Goal: Obtain resource: Obtain resource

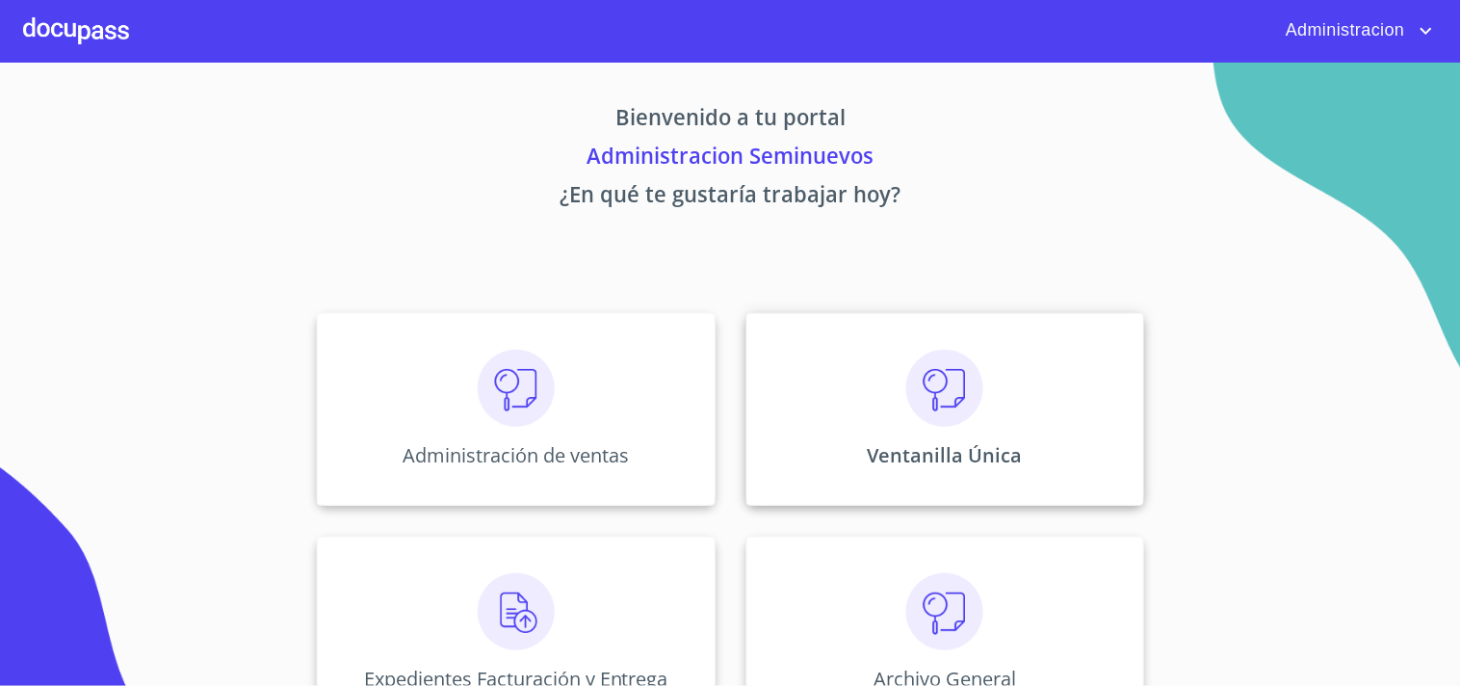
click at [967, 401] on img at bounding box center [944, 388] width 77 height 77
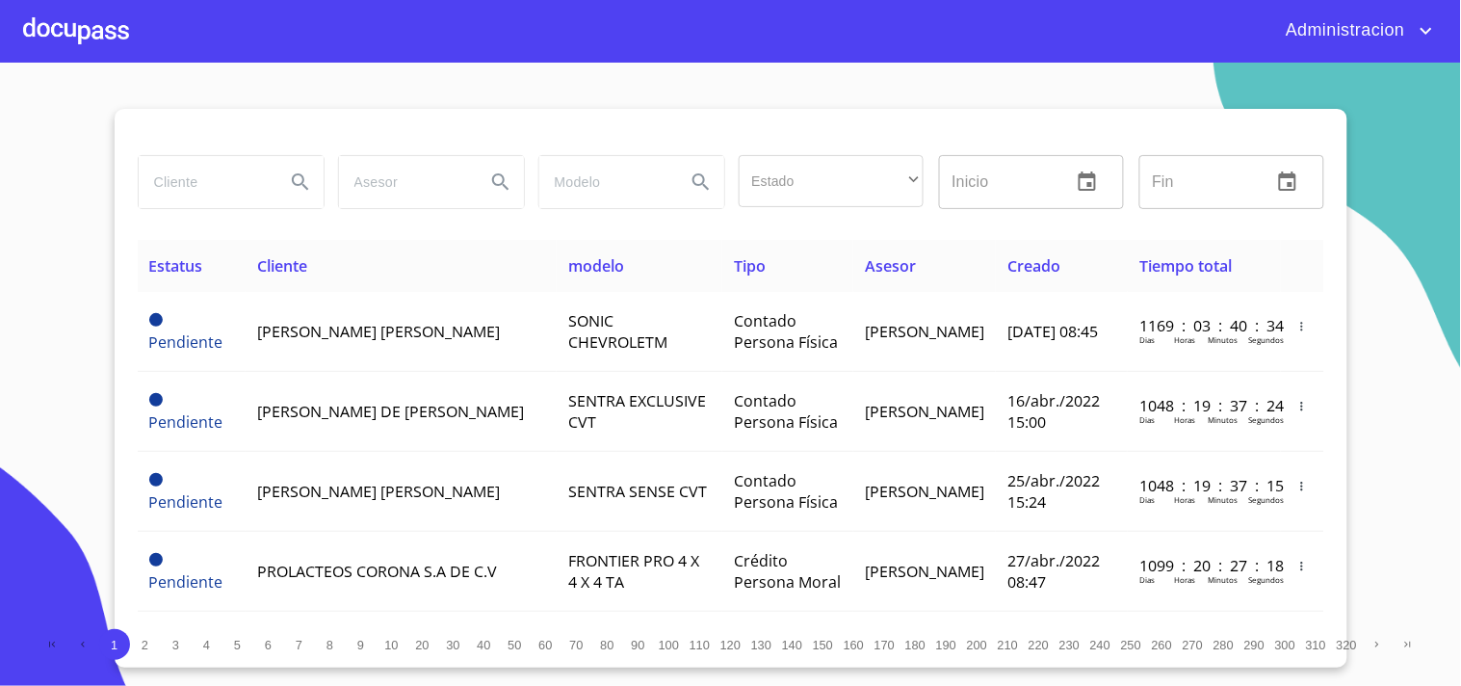
click at [246, 169] on input "search" at bounding box center [204, 182] width 131 height 52
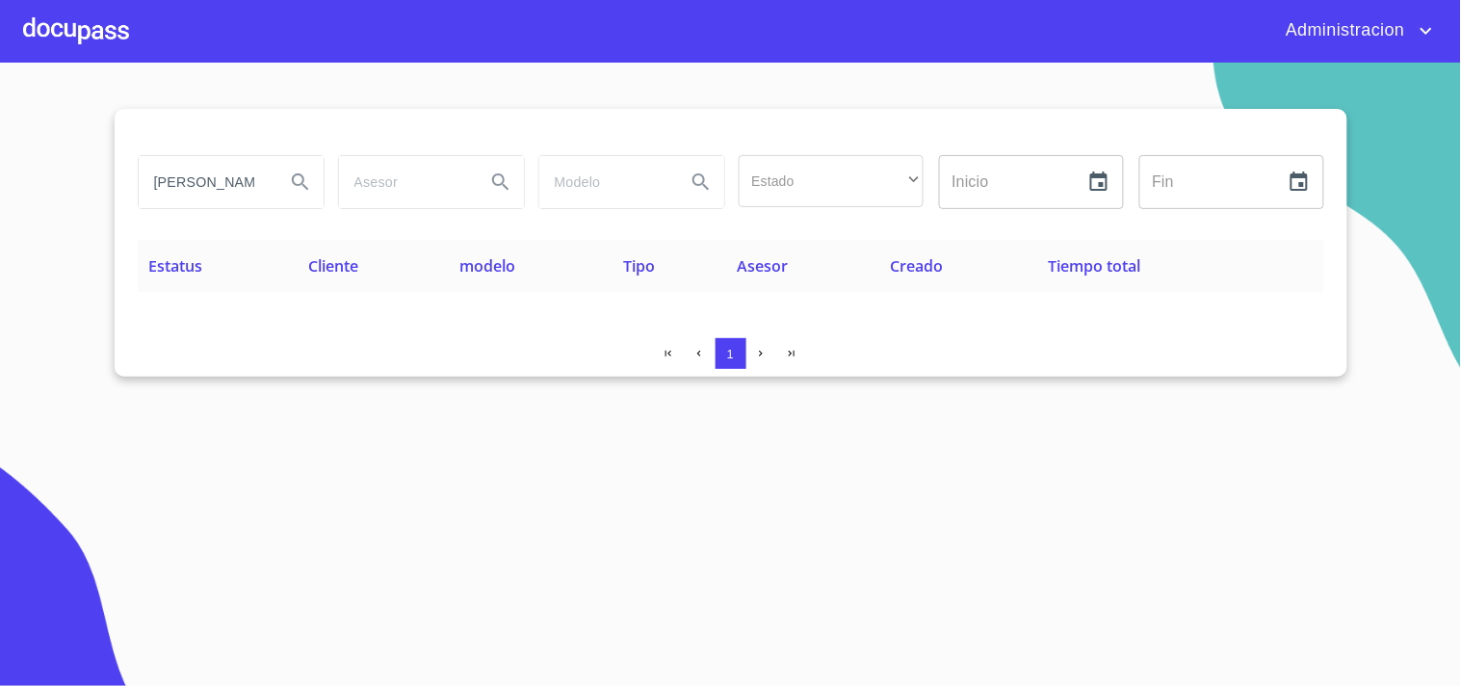
type input "MOISES ISAAC"
click at [294, 185] on icon "Search" at bounding box center [300, 181] width 23 height 23
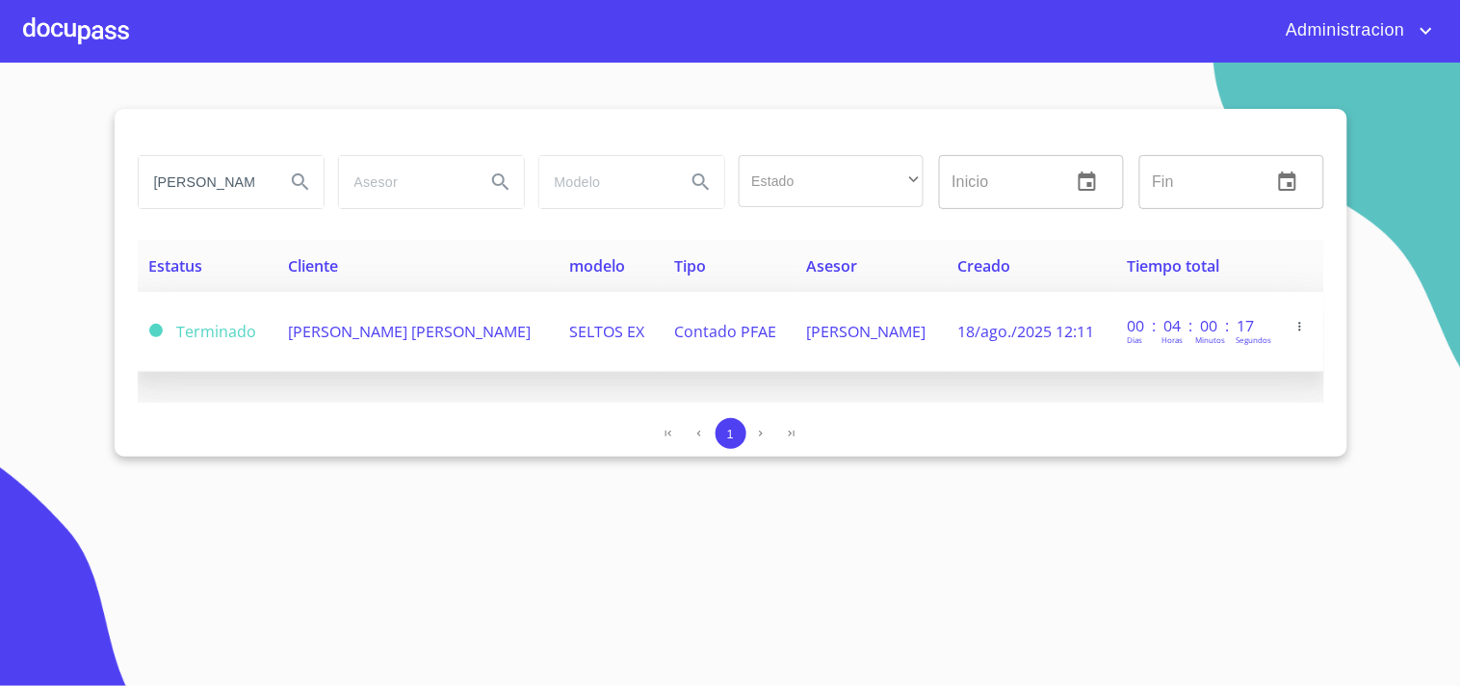
click at [496, 324] on span "MOISES ISAAC LOPEZ OROZCO" at bounding box center [409, 331] width 243 height 21
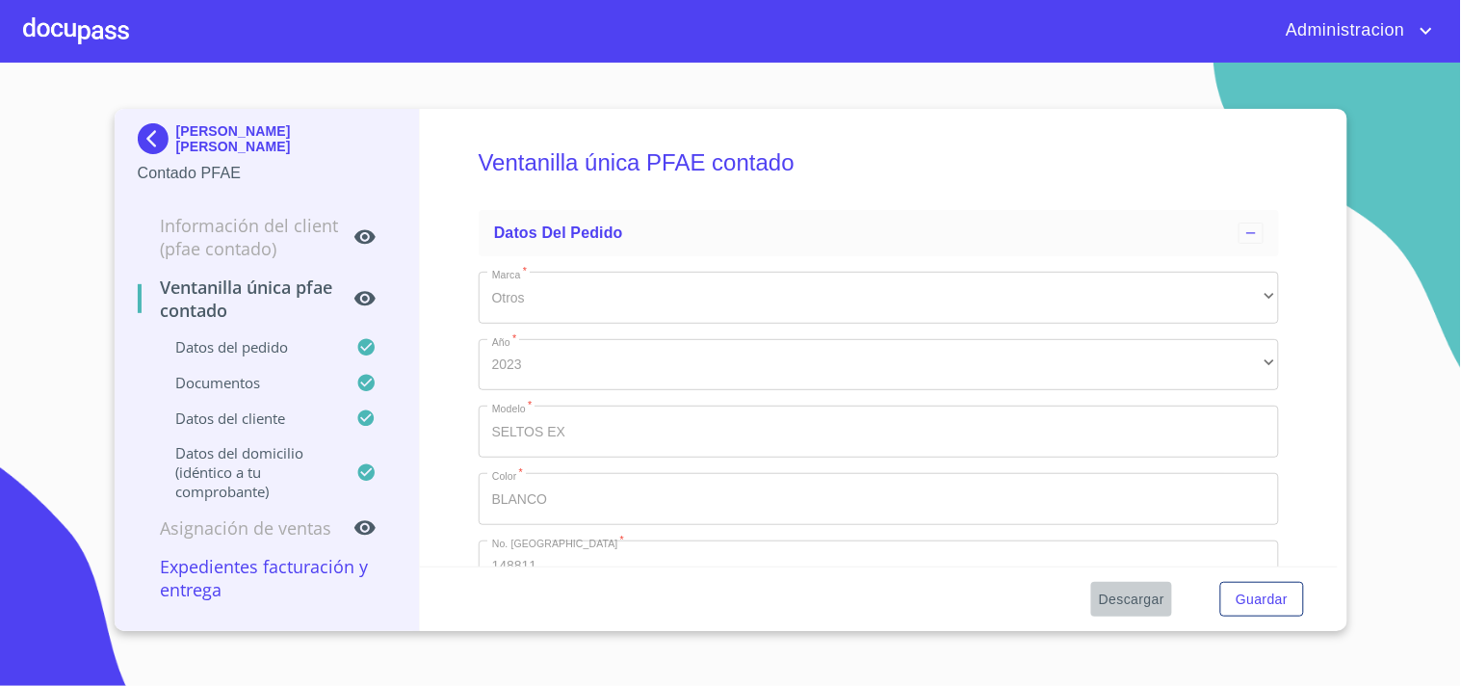
click at [1128, 593] on span "Descargar" at bounding box center [1131, 599] width 65 height 24
click at [149, 135] on img at bounding box center [157, 138] width 39 height 31
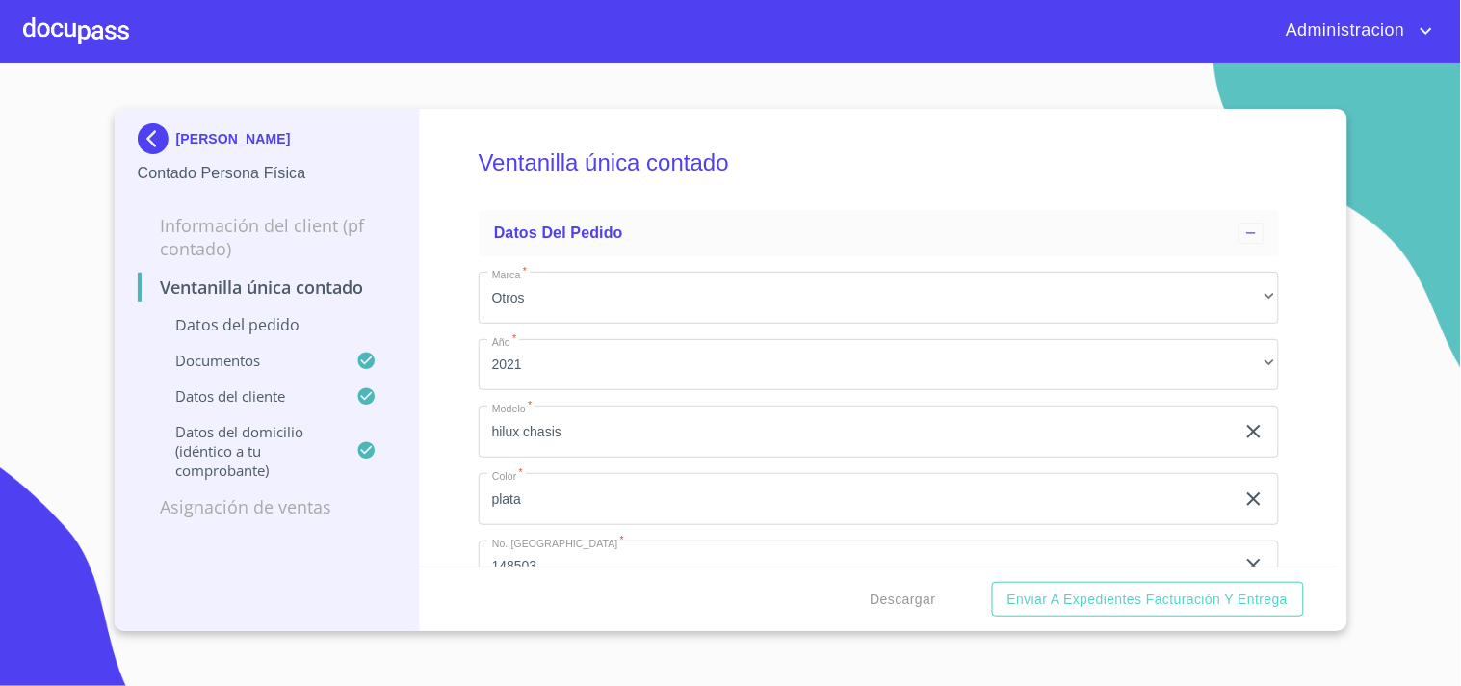
click at [263, 136] on p "LEONARDO SANCHEZ PEREZ" at bounding box center [233, 138] width 115 height 15
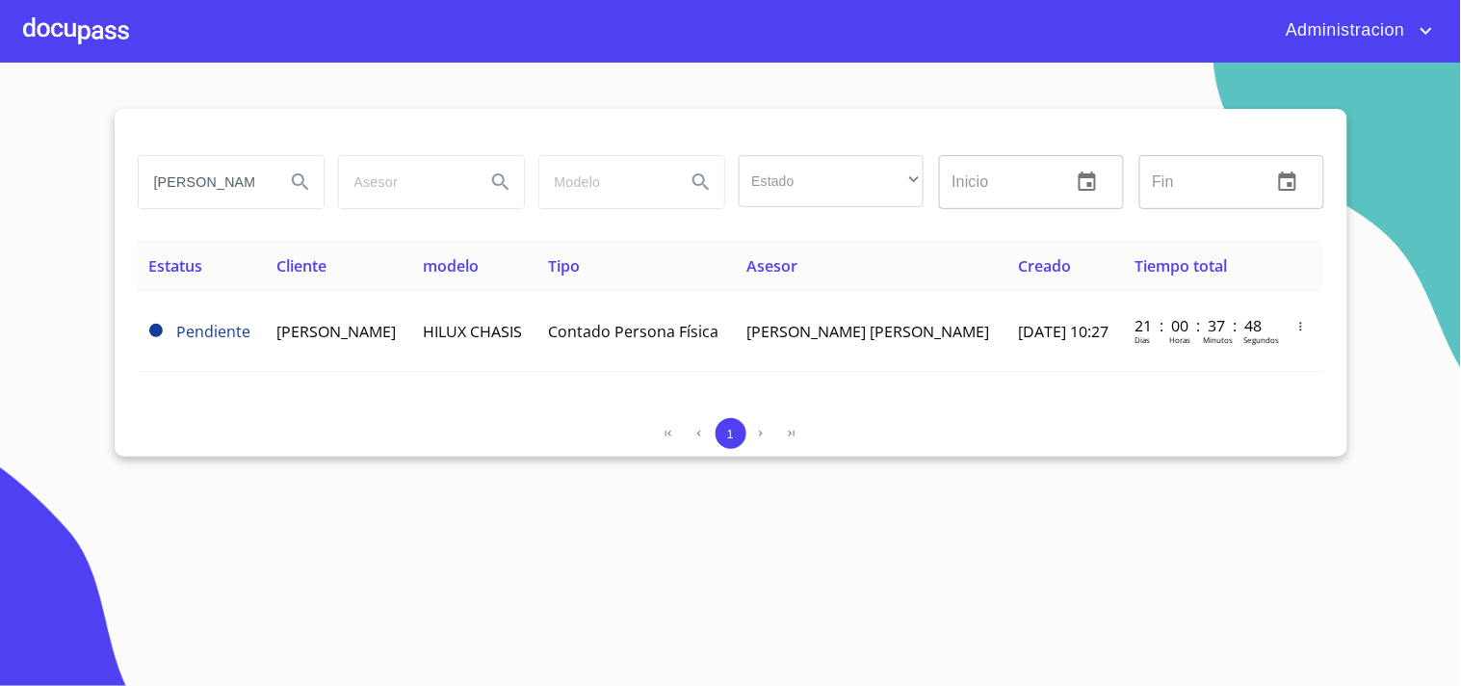
click at [194, 193] on input "LEONARDO SANCHEZ" at bounding box center [204, 182] width 131 height 52
drag, startPoint x: 147, startPoint y: 183, endPoint x: 1049, endPoint y: 78, distance: 908.2
click at [884, 175] on div "LEONARDO SANCHEZ Estado ​ ​ Inicio ​ Fin ​" at bounding box center [731, 181] width 1202 height 69
type input "VERONICA PAOLA"
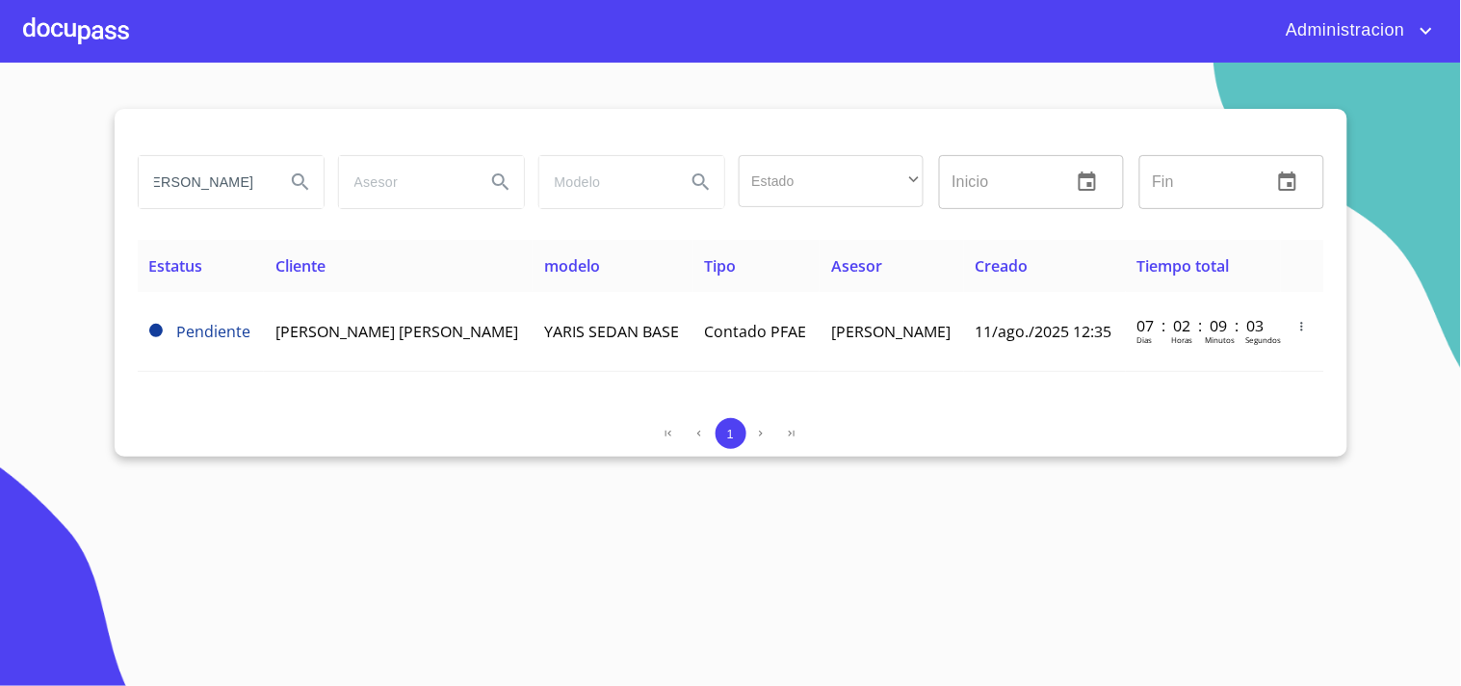
scroll to position [0, 0]
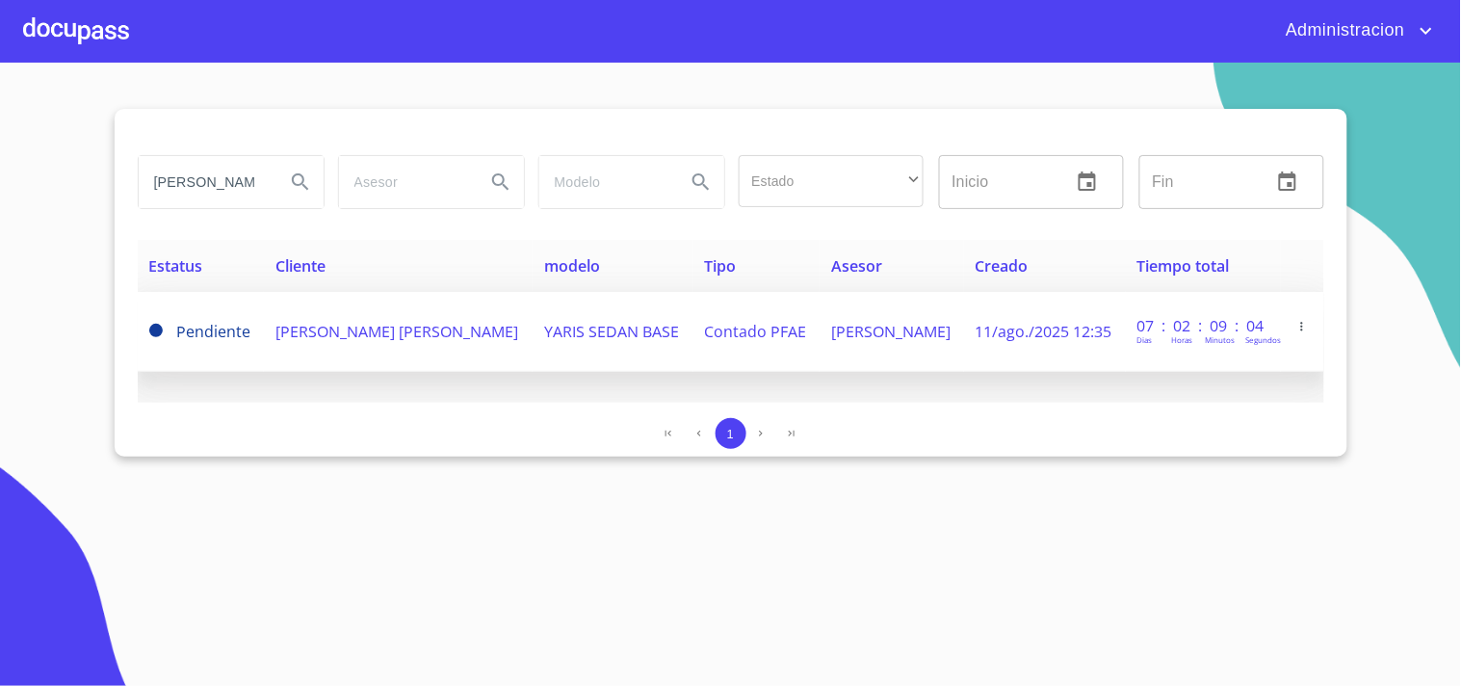
click at [418, 329] on span "VERONICA PAOLA VELEZ GUTIERREZ" at bounding box center [396, 331] width 243 height 21
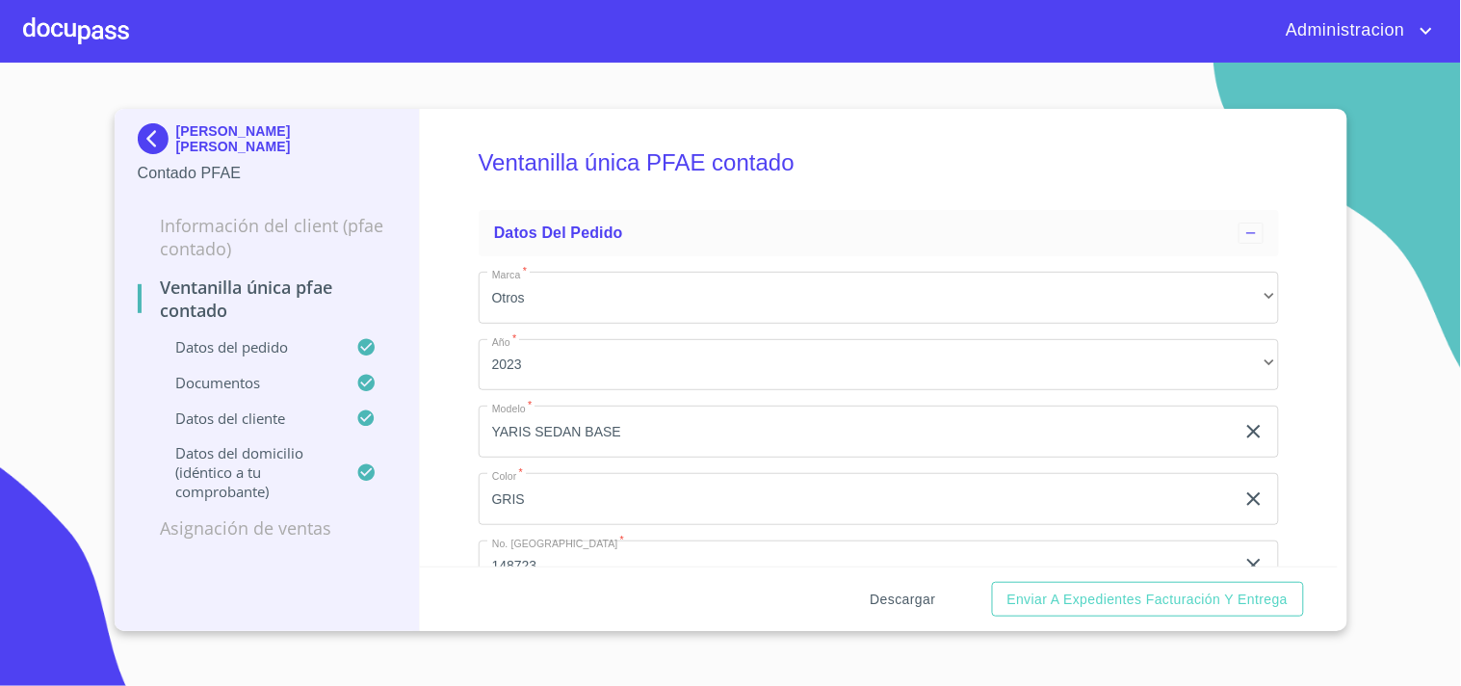
click at [895, 593] on span "Descargar" at bounding box center [902, 599] width 65 height 24
